Goal: Task Accomplishment & Management: Manage account settings

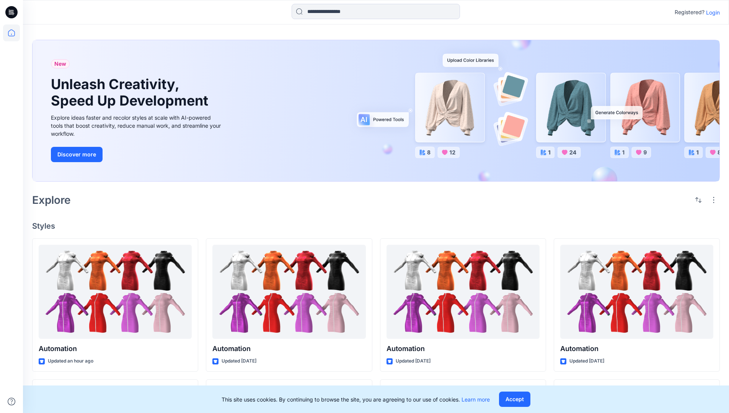
click at [711, 12] on p "Login" at bounding box center [713, 12] width 14 height 8
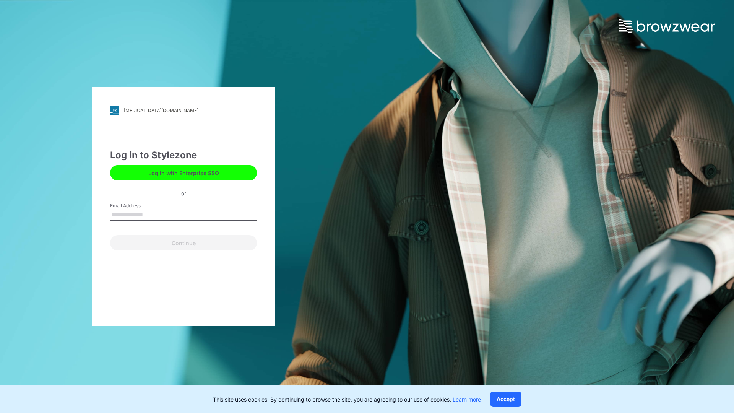
click at [151, 214] on input "Email Address" at bounding box center [183, 214] width 147 height 11
type input "**********"
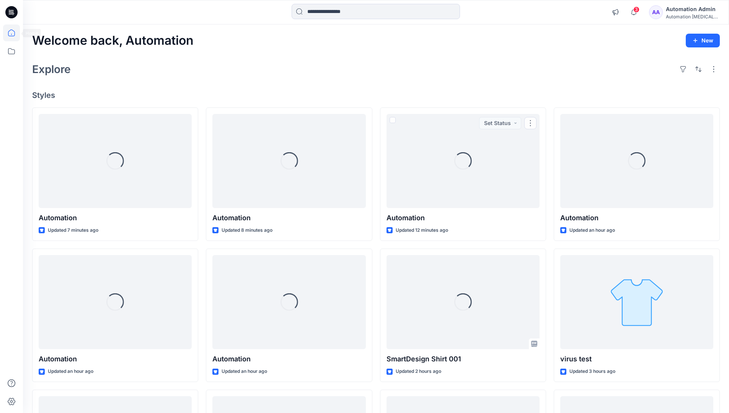
click at [15, 33] on icon at bounding box center [11, 32] width 7 height 7
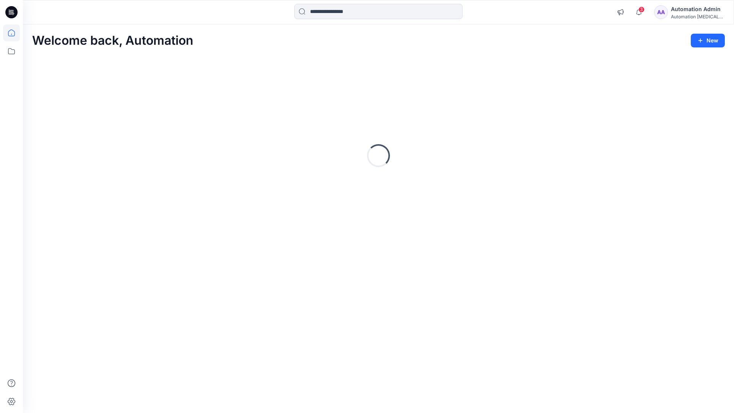
click at [689, 9] on div "Automation Admin" at bounding box center [698, 9] width 54 height 9
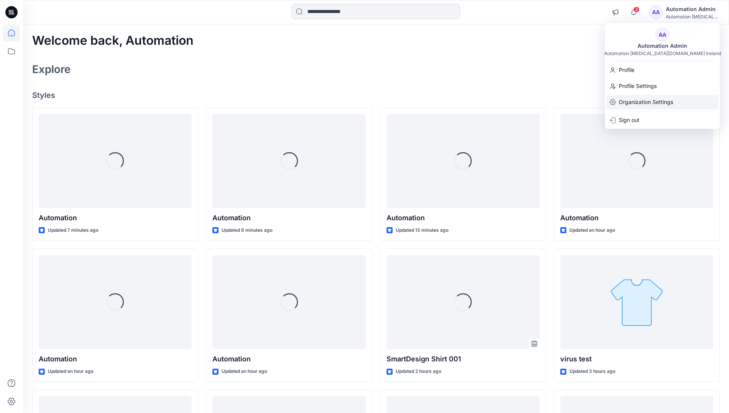
click at [665, 103] on p "Organization Settings" at bounding box center [645, 102] width 54 height 15
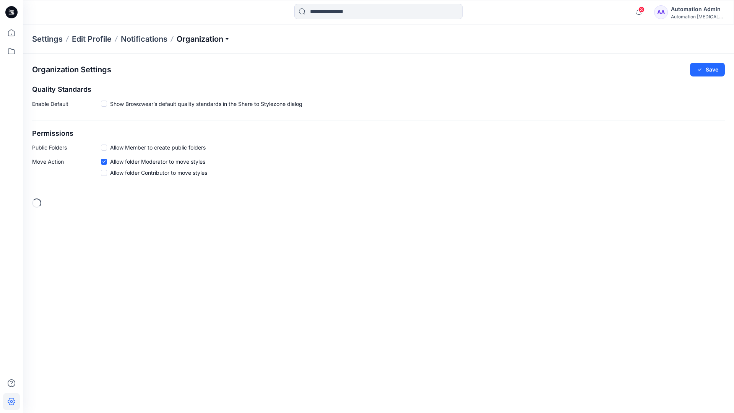
click at [220, 41] on p "Organization" at bounding box center [204, 39] width 54 height 11
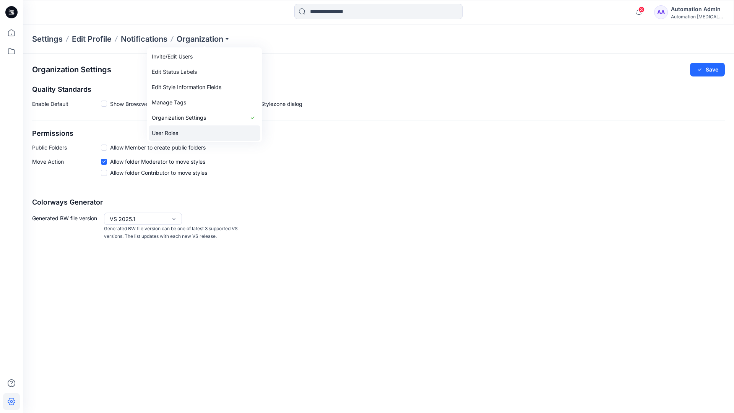
click at [203, 130] on link "User Roles" at bounding box center [205, 132] width 112 height 15
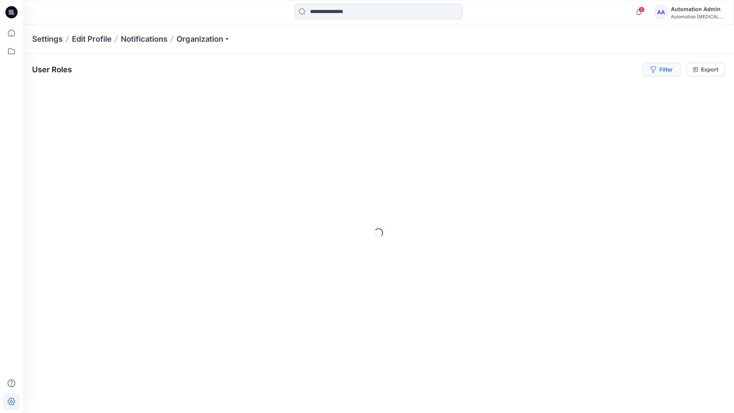
click at [668, 73] on button "Filter" at bounding box center [662, 70] width 38 height 14
type input "*****"
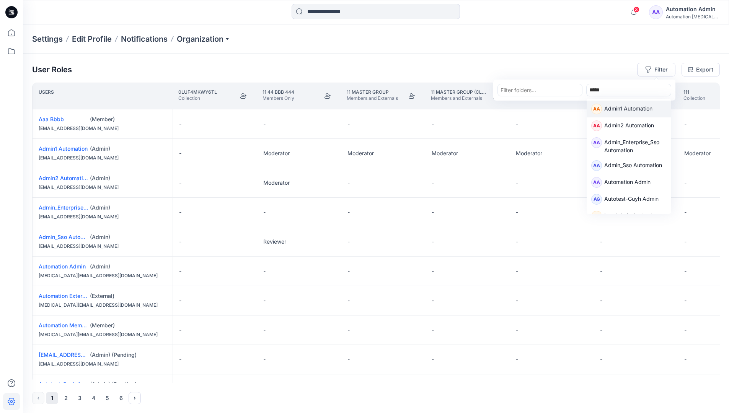
click at [618, 107] on p "Admin1 Automation" at bounding box center [628, 109] width 48 height 10
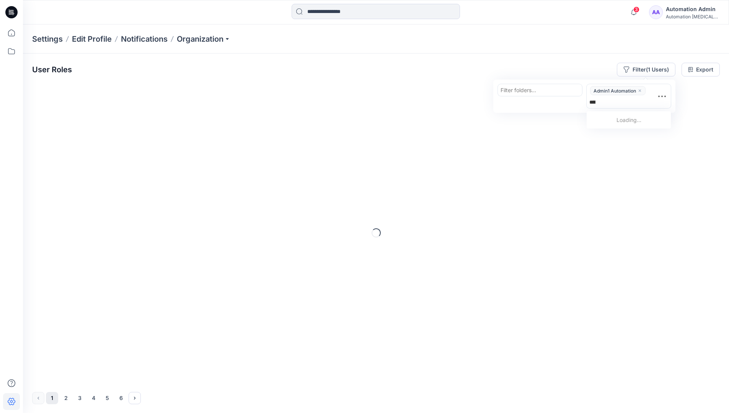
type input "******"
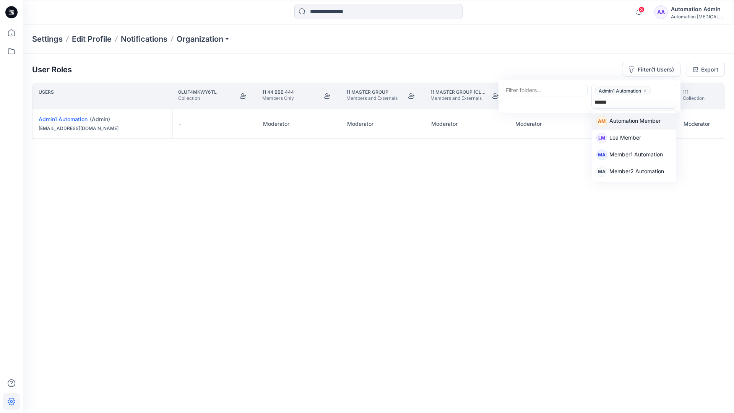
click at [640, 119] on p "Automation Member" at bounding box center [635, 122] width 51 height 10
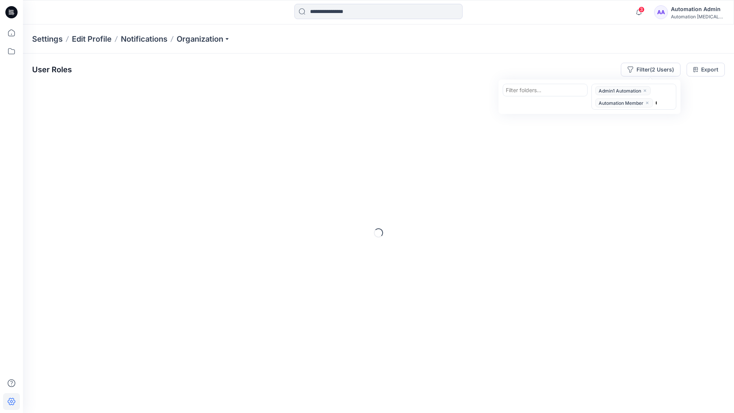
type input "********"
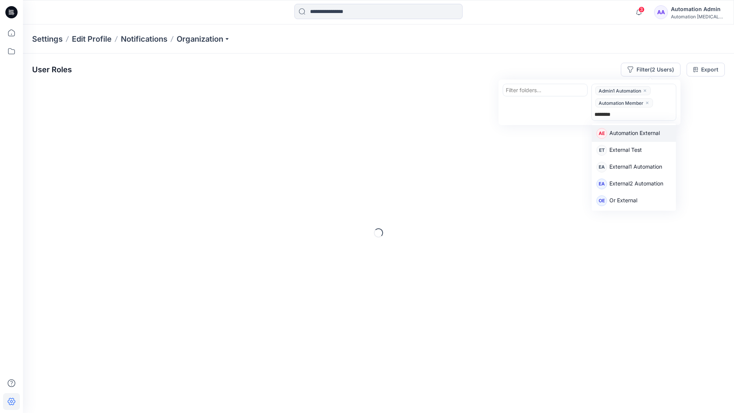
click at [646, 135] on p "Automation External" at bounding box center [635, 134] width 50 height 10
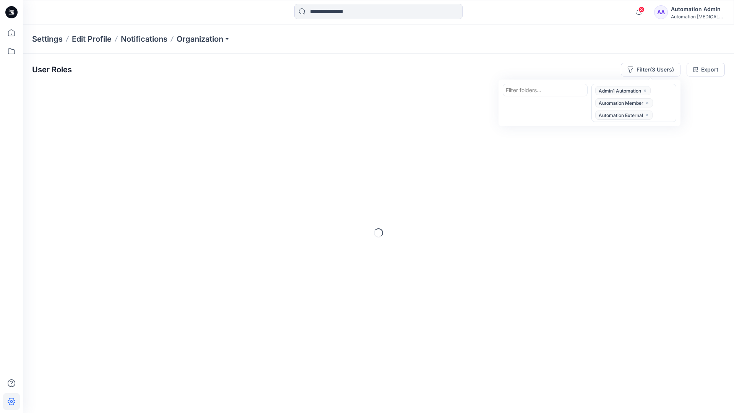
click at [525, 64] on div "User Roles Filter (3 Users) Filter folders... option Automation External, selec…" at bounding box center [378, 70] width 693 height 14
click at [643, 68] on button "Filter (3 Users)" at bounding box center [651, 70] width 60 height 14
click at [530, 89] on div at bounding box center [545, 90] width 79 height 10
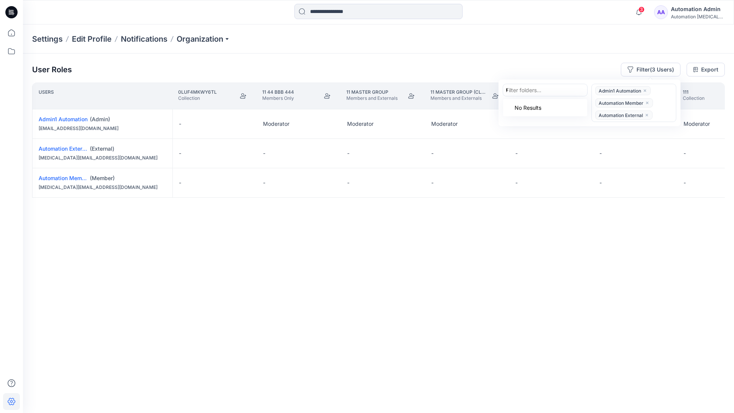
type input "******"
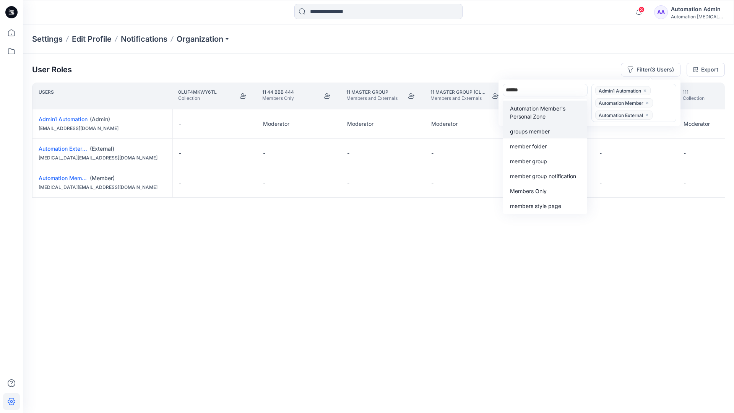
click at [544, 127] on div "groups member" at bounding box center [545, 131] width 75 height 9
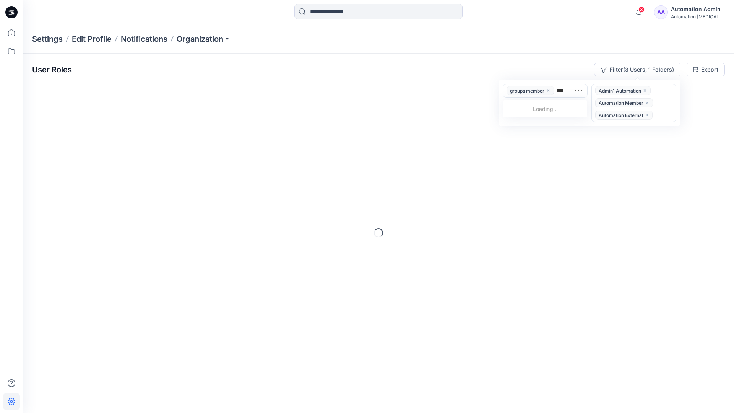
type input "*****"
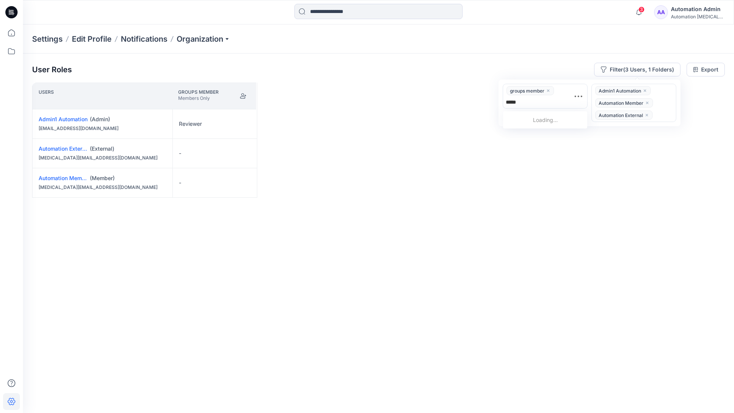
scroll to position [79, 0]
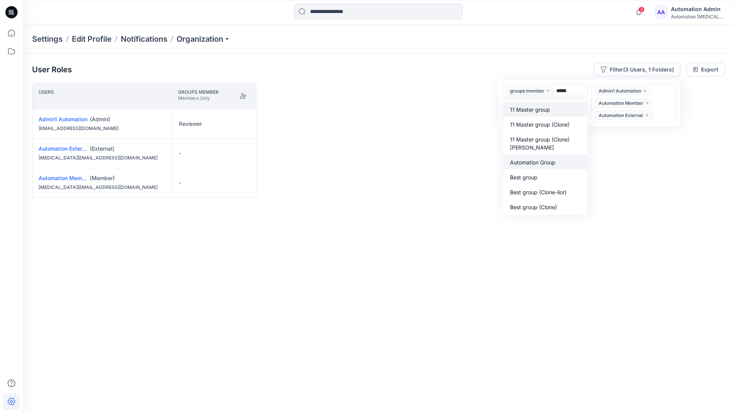
click at [538, 160] on p "Automation Group" at bounding box center [533, 162] width 46 height 8
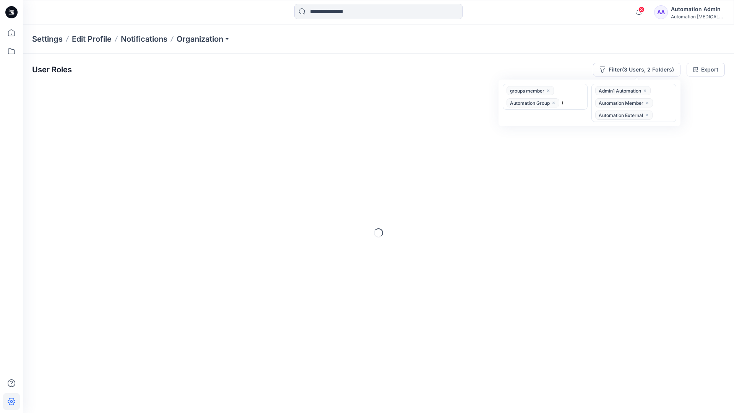
type input "******"
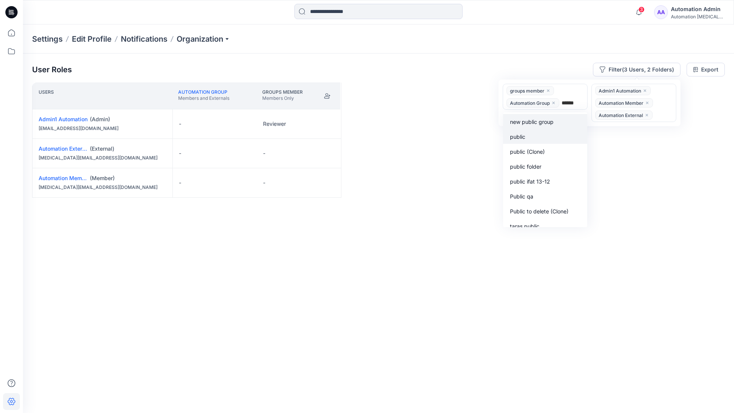
click at [531, 134] on div "public" at bounding box center [545, 136] width 75 height 9
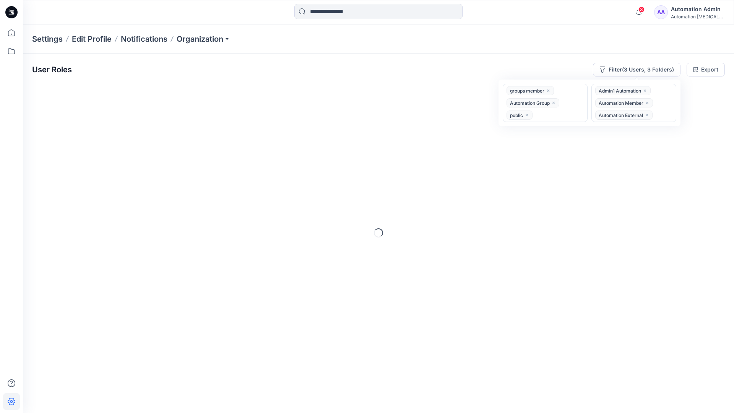
click at [428, 57] on div "User Roles Filter (3 Users, 3 Folders) option public, selected. groups member A…" at bounding box center [378, 223] width 711 height 338
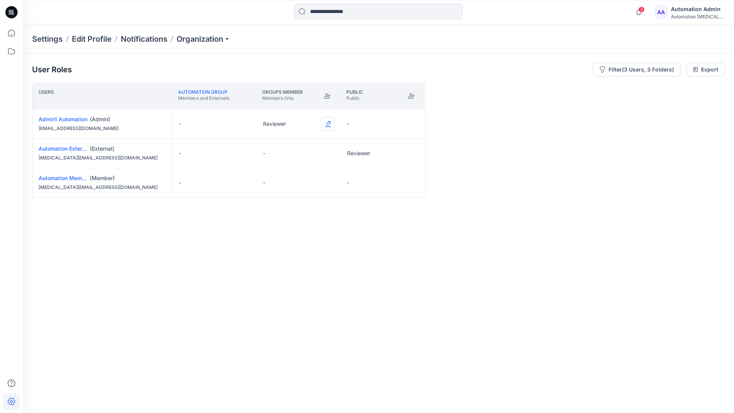
click at [329, 123] on button "Edit Role" at bounding box center [328, 124] width 14 height 14
click at [299, 154] on button "Reviewer" at bounding box center [292, 156] width 83 height 14
click at [412, 152] on button "Edit Role" at bounding box center [412, 153] width 14 height 14
click at [386, 186] on button "Reviewer" at bounding box center [376, 186] width 83 height 14
click at [412, 184] on button "Edit Role" at bounding box center [412, 183] width 14 height 14
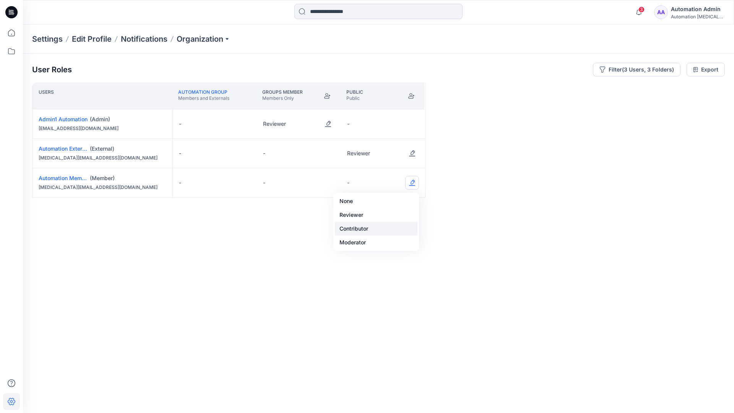
click at [387, 222] on button "Contributor" at bounding box center [376, 229] width 83 height 14
click at [410, 183] on button "Edit Role" at bounding box center [412, 183] width 14 height 14
click at [393, 201] on button "None" at bounding box center [376, 201] width 83 height 14
click at [329, 148] on button "Edit Role" at bounding box center [328, 153] width 14 height 14
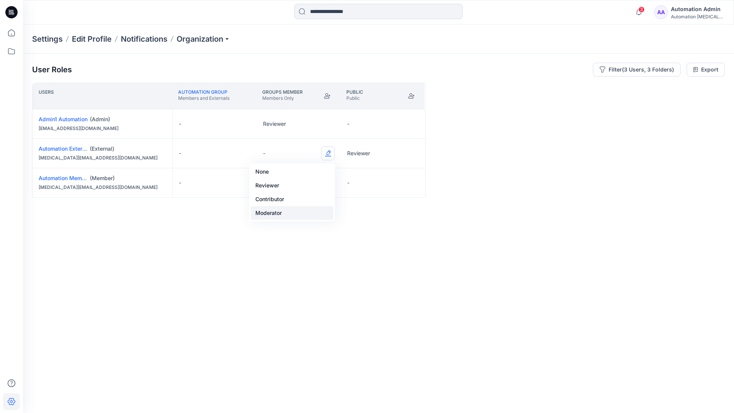
click at [301, 209] on button "Moderator" at bounding box center [292, 213] width 83 height 14
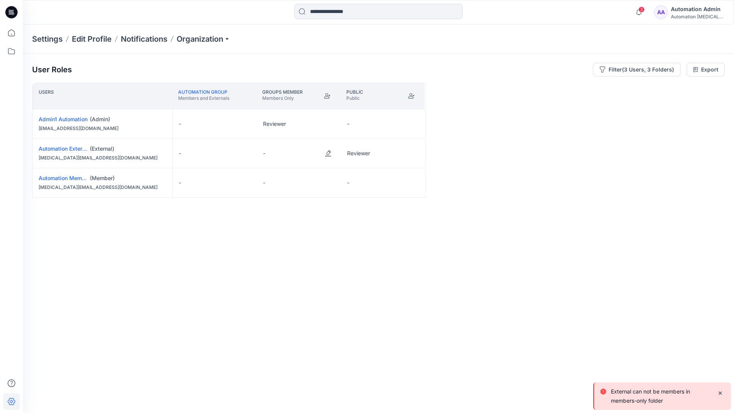
click at [633, 399] on p "External can not be members in members-only folder" at bounding box center [661, 396] width 100 height 18
click at [704, 8] on div "Automation Admin" at bounding box center [698, 9] width 54 height 9
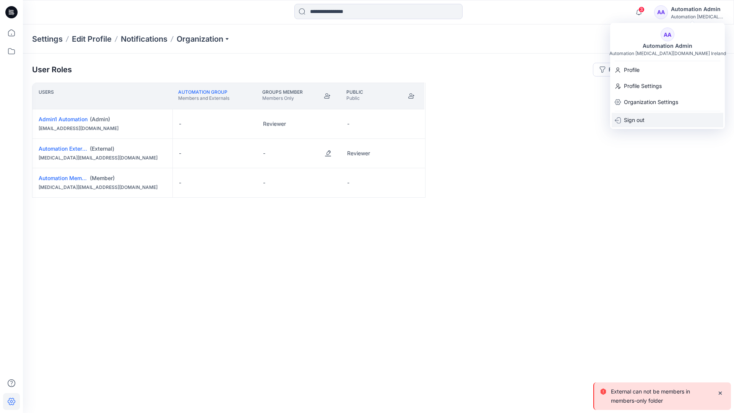
click at [671, 115] on div "Sign out" at bounding box center [668, 120] width 112 height 15
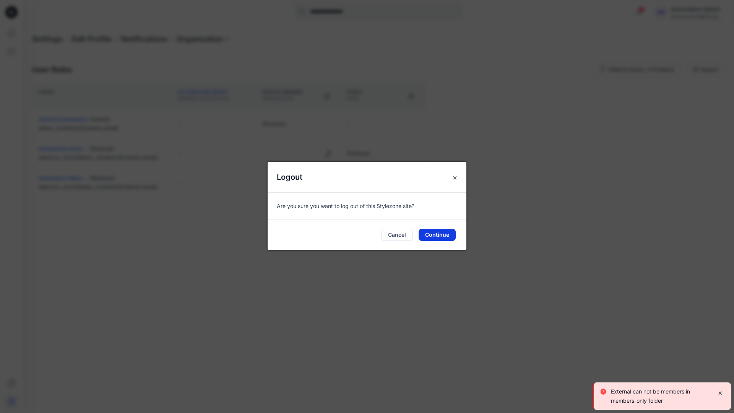
click at [444, 237] on button "Continue" at bounding box center [437, 235] width 37 height 12
